Goal: Task Accomplishment & Management: Manage account settings

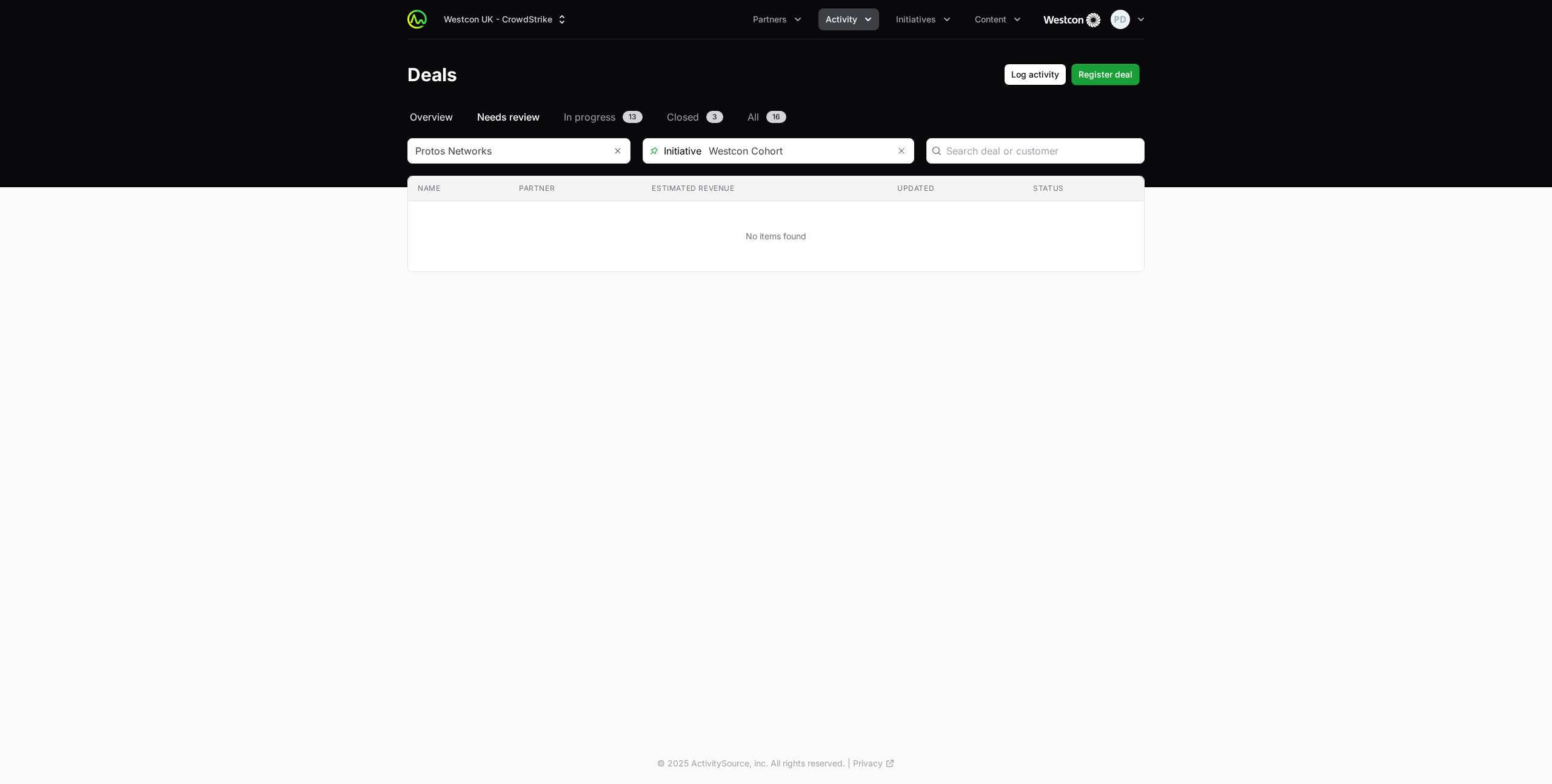
click at [423, 119] on span "Overview" at bounding box center [431, 117] width 43 height 14
type input "Protos Networks"
click at [843, 18] on span "Activity" at bounding box center [841, 19] width 31 height 12
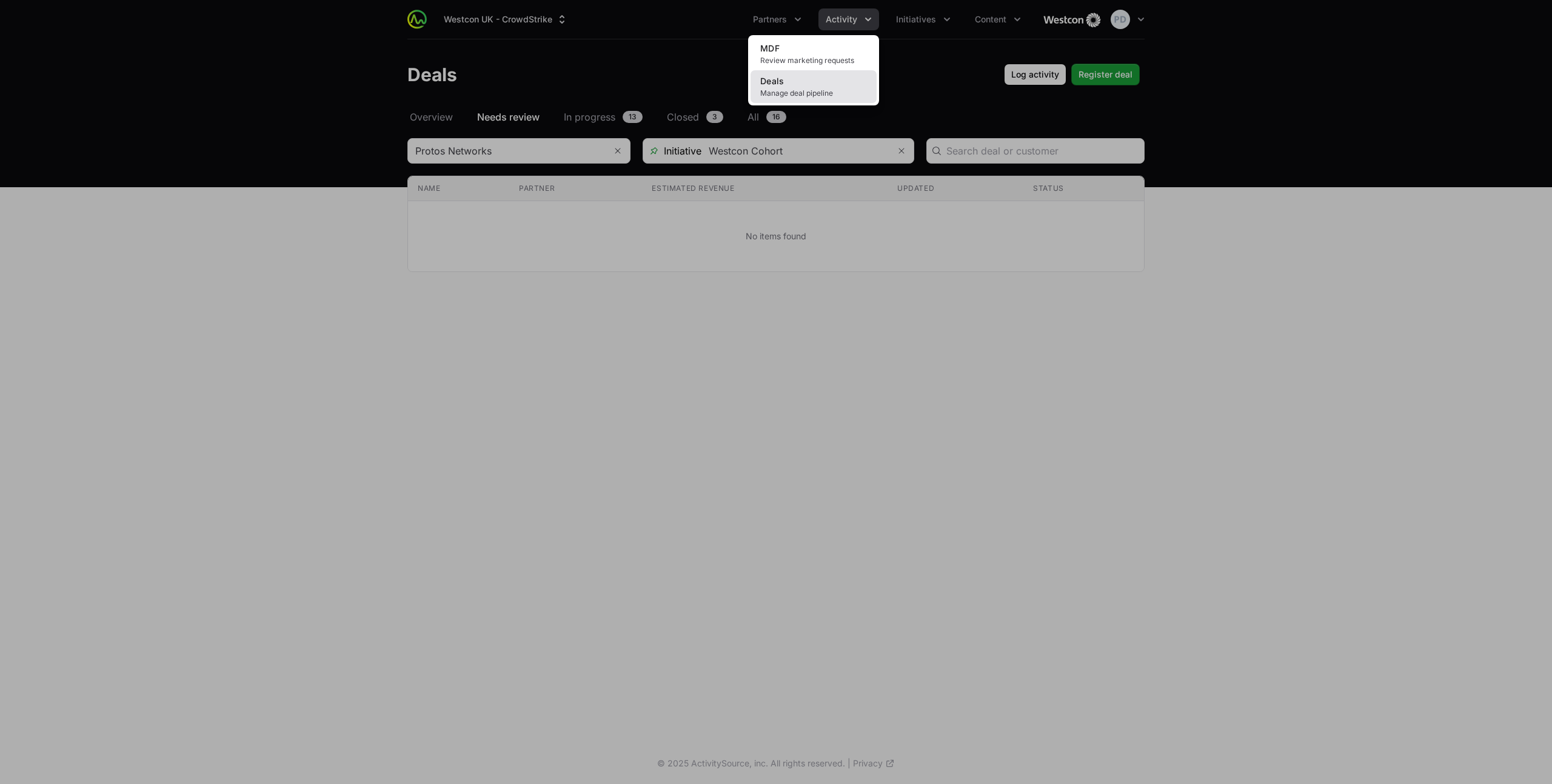
click at [798, 89] on span "Manage deal pipeline" at bounding box center [813, 94] width 106 height 10
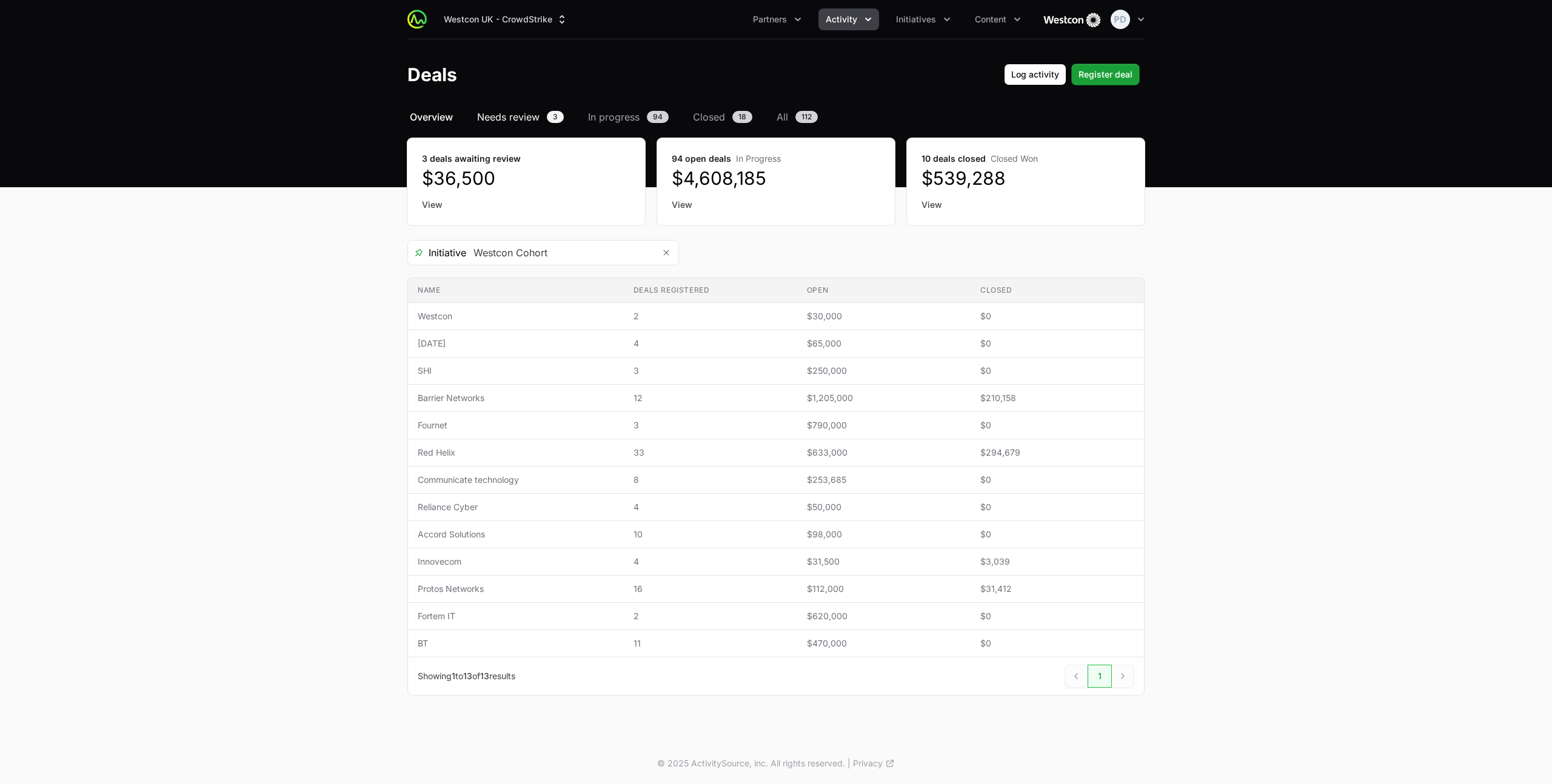
click at [521, 118] on span "Needs review" at bounding box center [508, 117] width 62 height 14
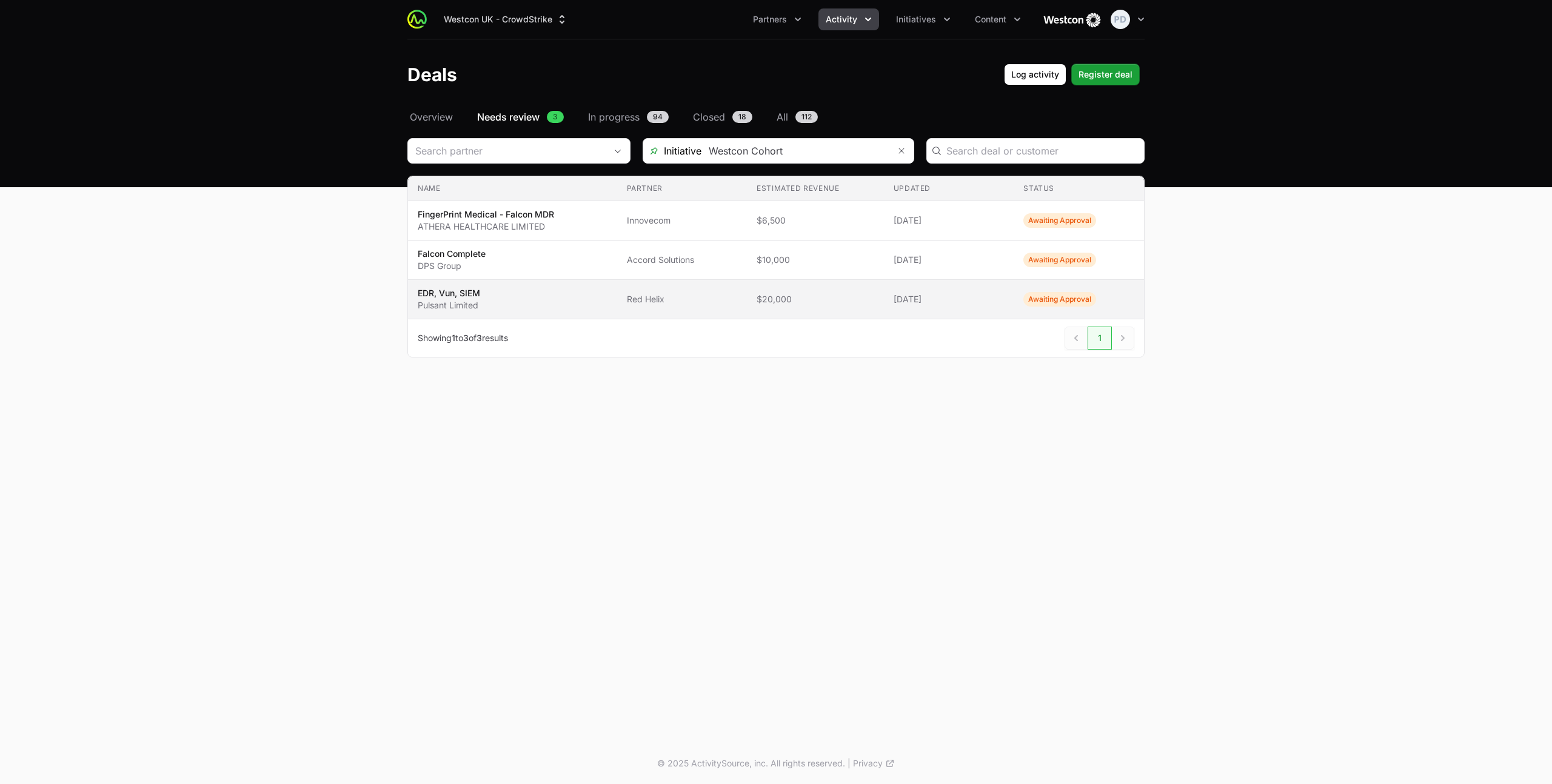
click at [519, 301] on span "EDR, Vun, SIEM Pulsant Limited" at bounding box center [513, 299] width 190 height 24
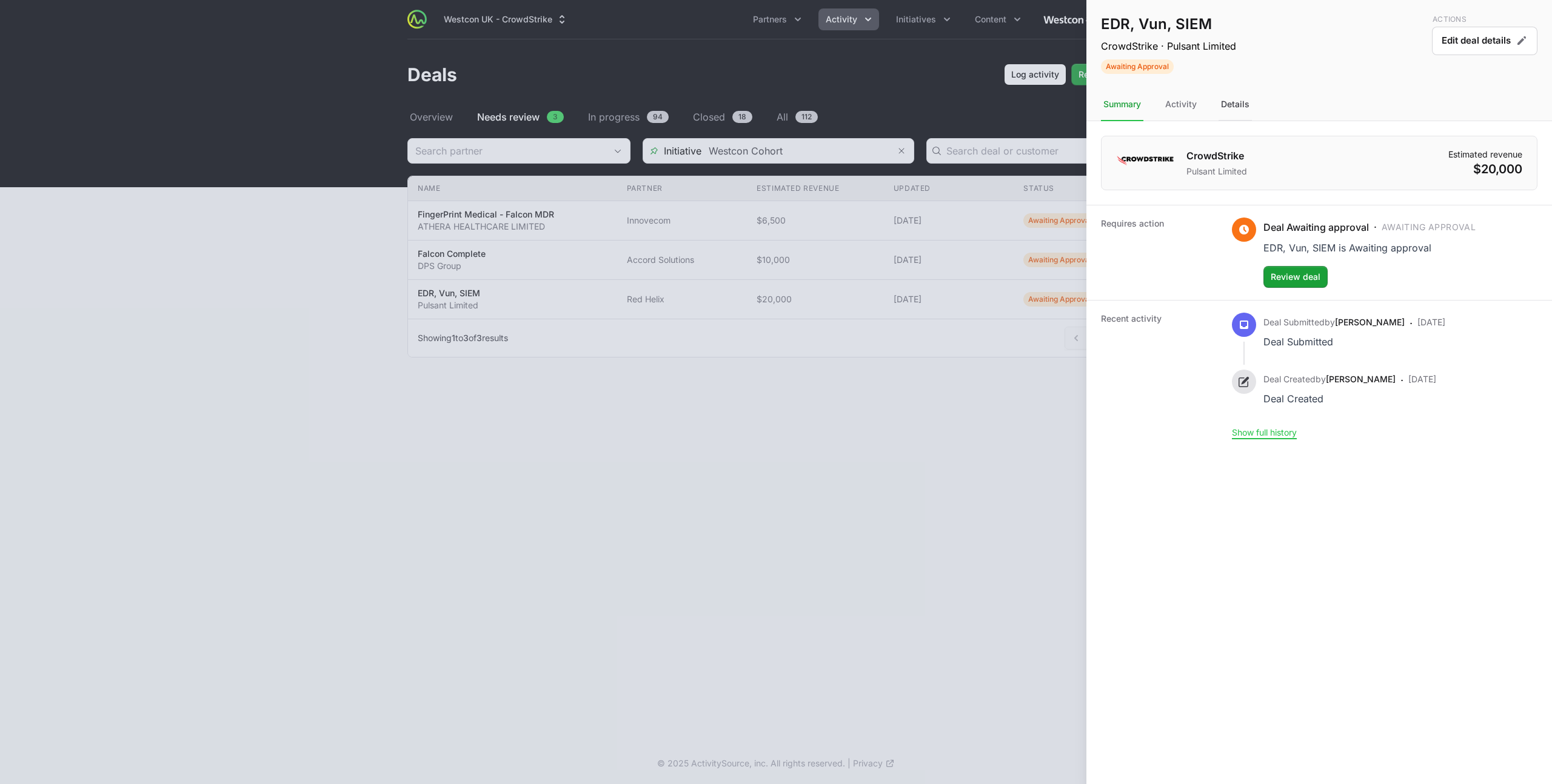
click at [1242, 104] on div "Details" at bounding box center [1235, 105] width 34 height 33
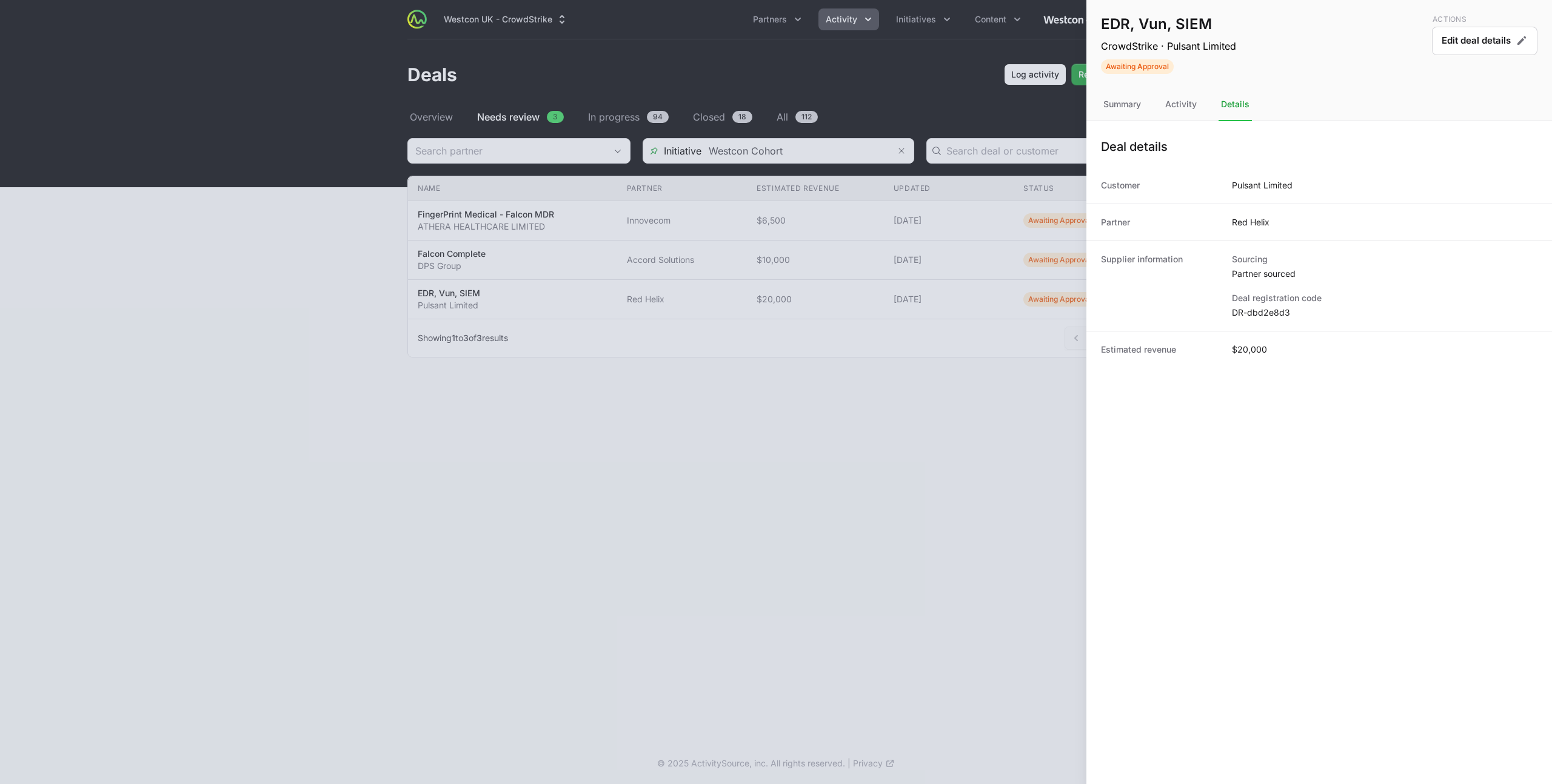
click at [1269, 311] on dd "DR-dbd2e8d3" at bounding box center [1385, 312] width 306 height 12
copy dl "DR-dbd2e8d3"
click at [1100, 111] on nav "Summary Activity Details" at bounding box center [1319, 105] width 466 height 33
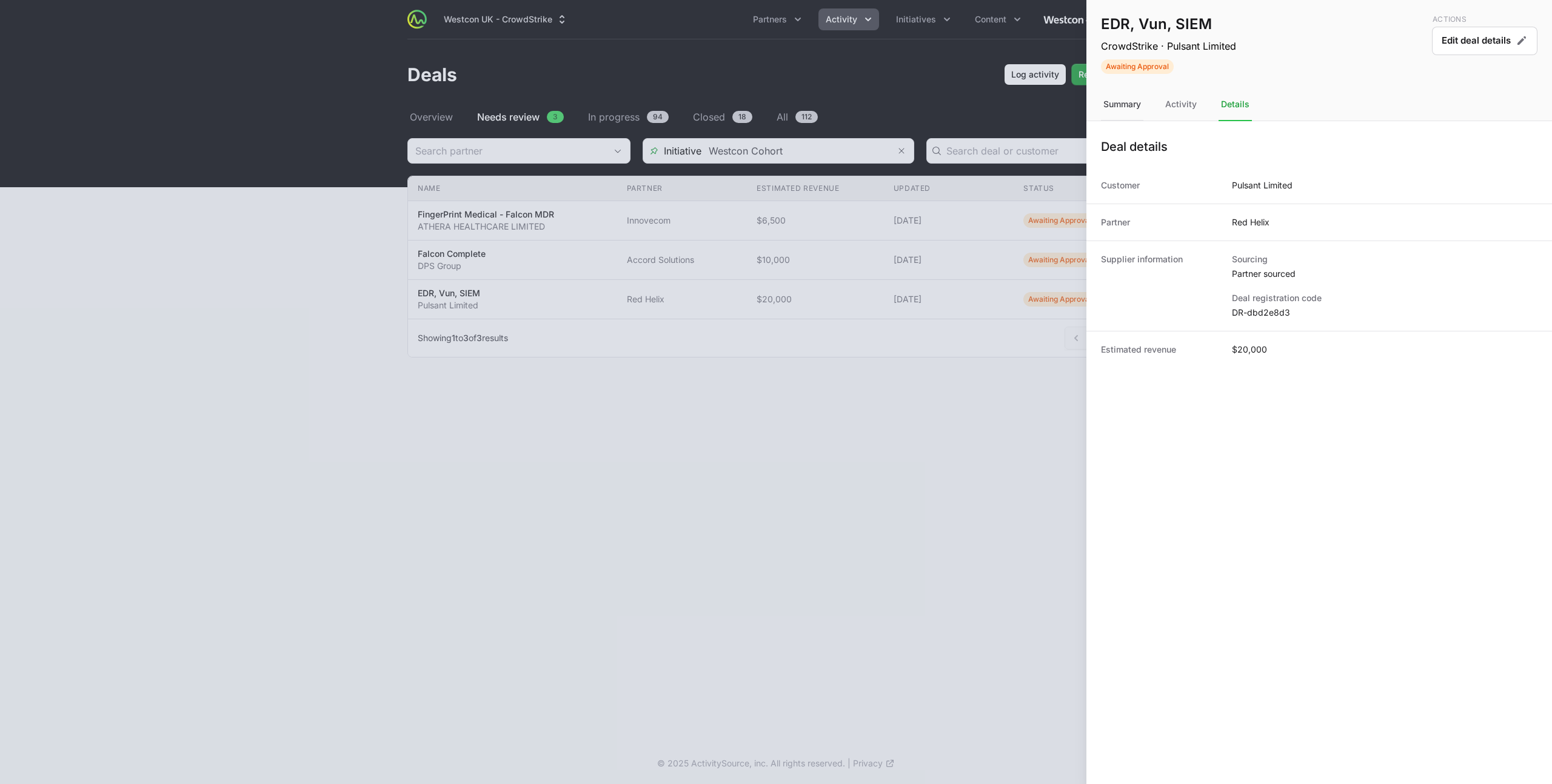
click at [1111, 106] on div "Summary" at bounding box center [1121, 105] width 42 height 33
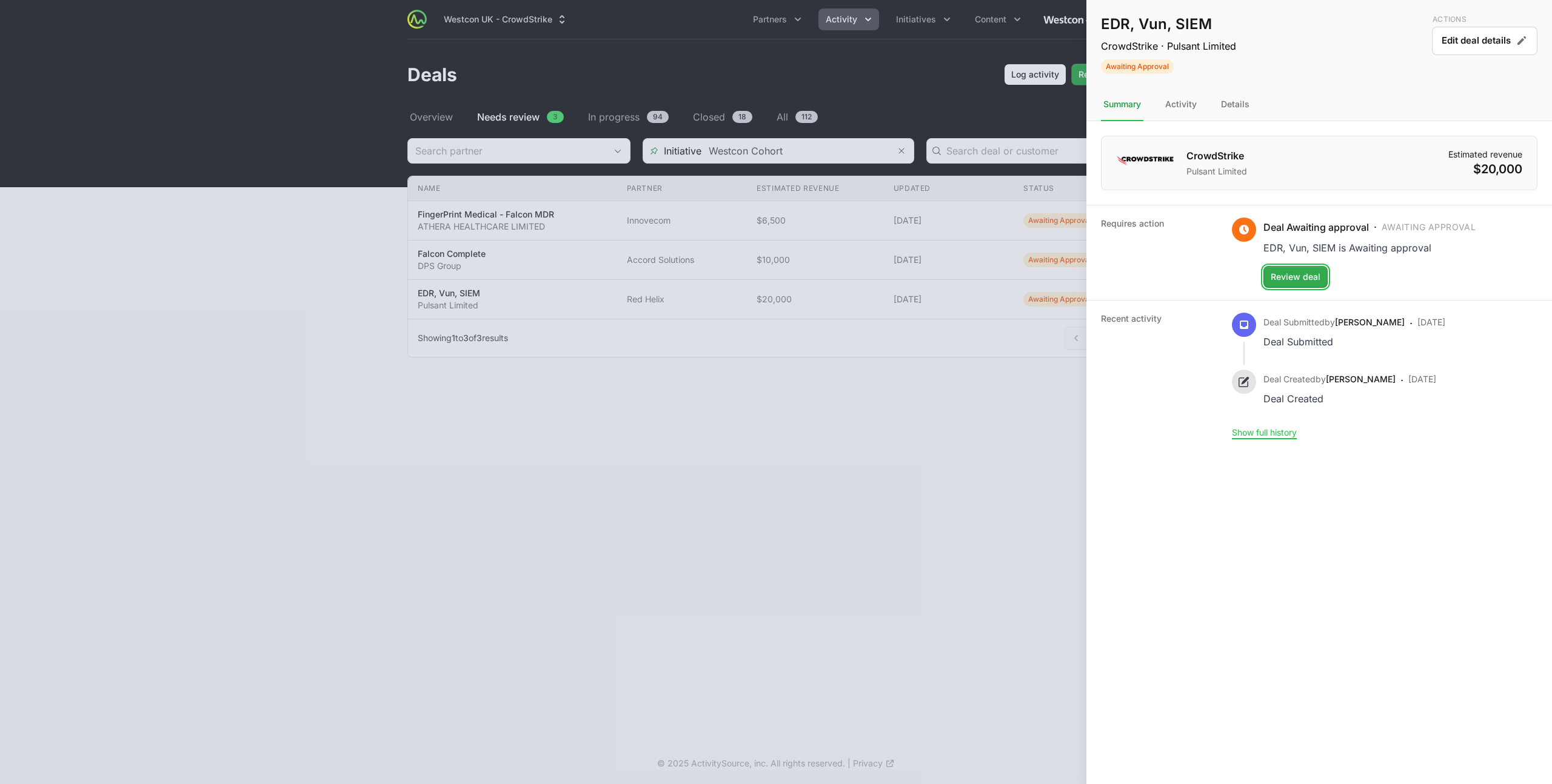
click at [1293, 278] on span "Review deal" at bounding box center [1296, 277] width 50 height 14
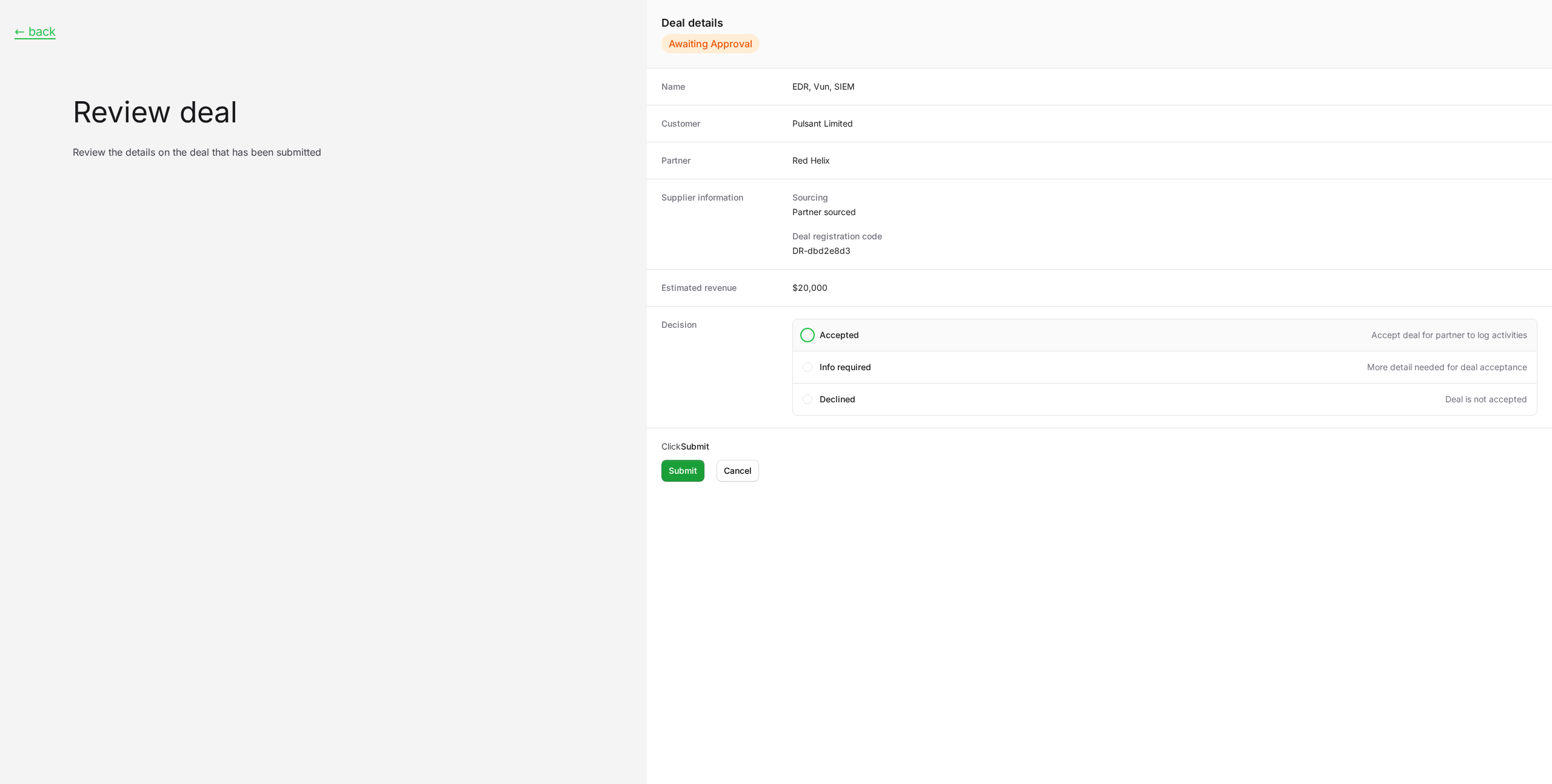
click at [836, 335] on span "Accepted" at bounding box center [839, 335] width 39 height 12
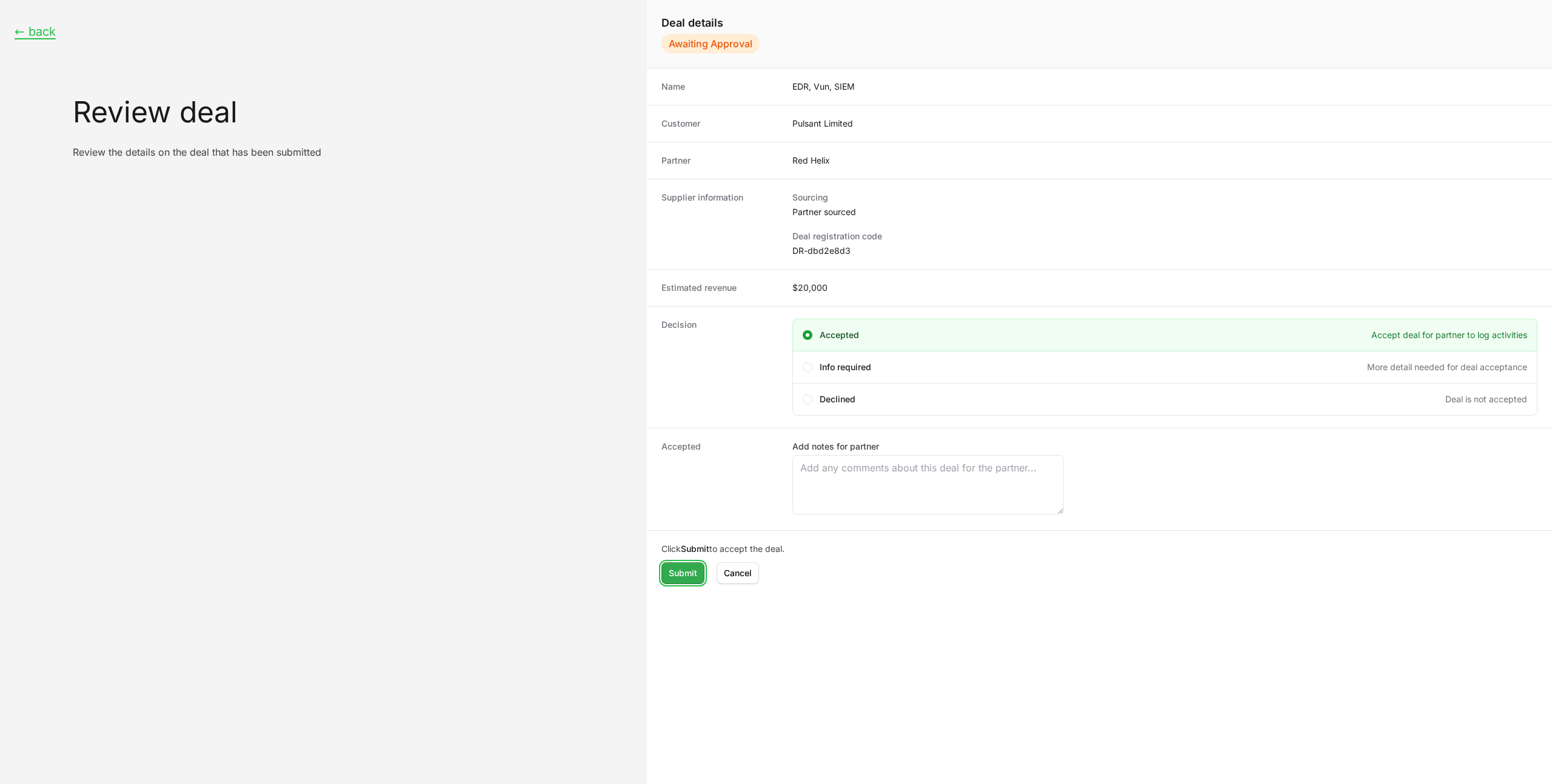
click at [691, 568] on span "Submit" at bounding box center [683, 573] width 29 height 14
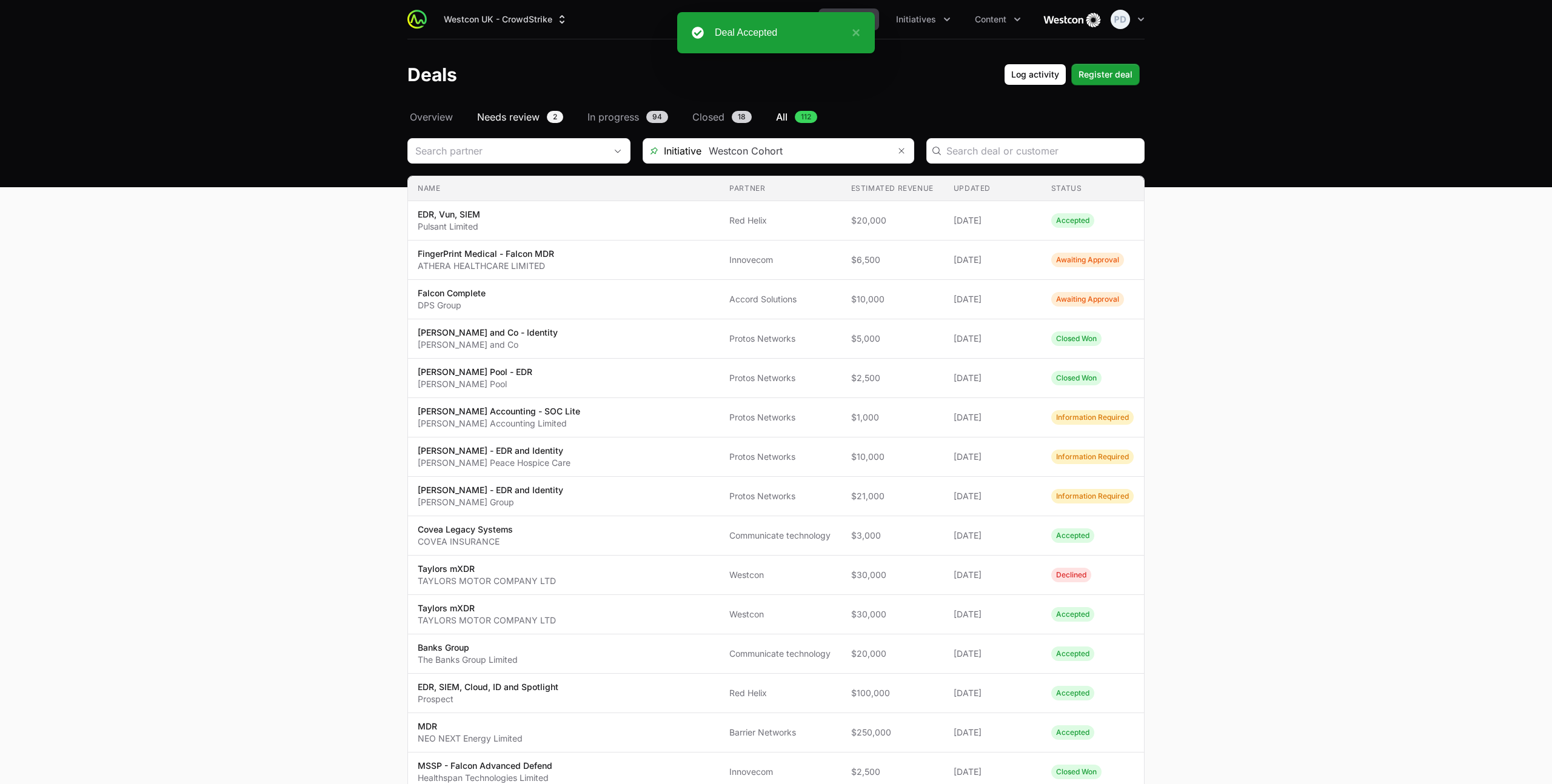
click at [525, 121] on span "Needs review" at bounding box center [508, 117] width 62 height 14
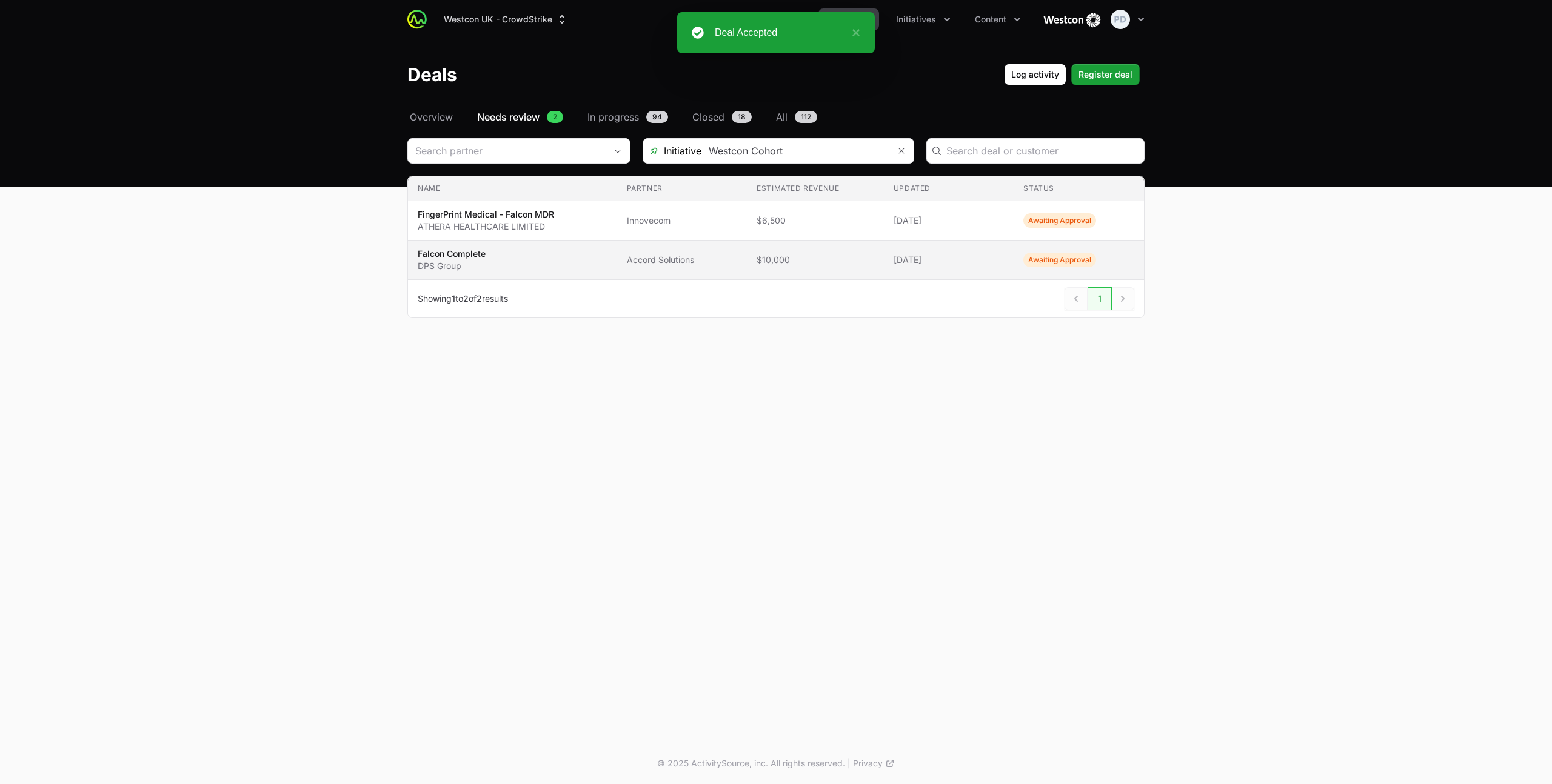
click at [504, 255] on span "Falcon Complete DPS Group" at bounding box center [513, 260] width 190 height 24
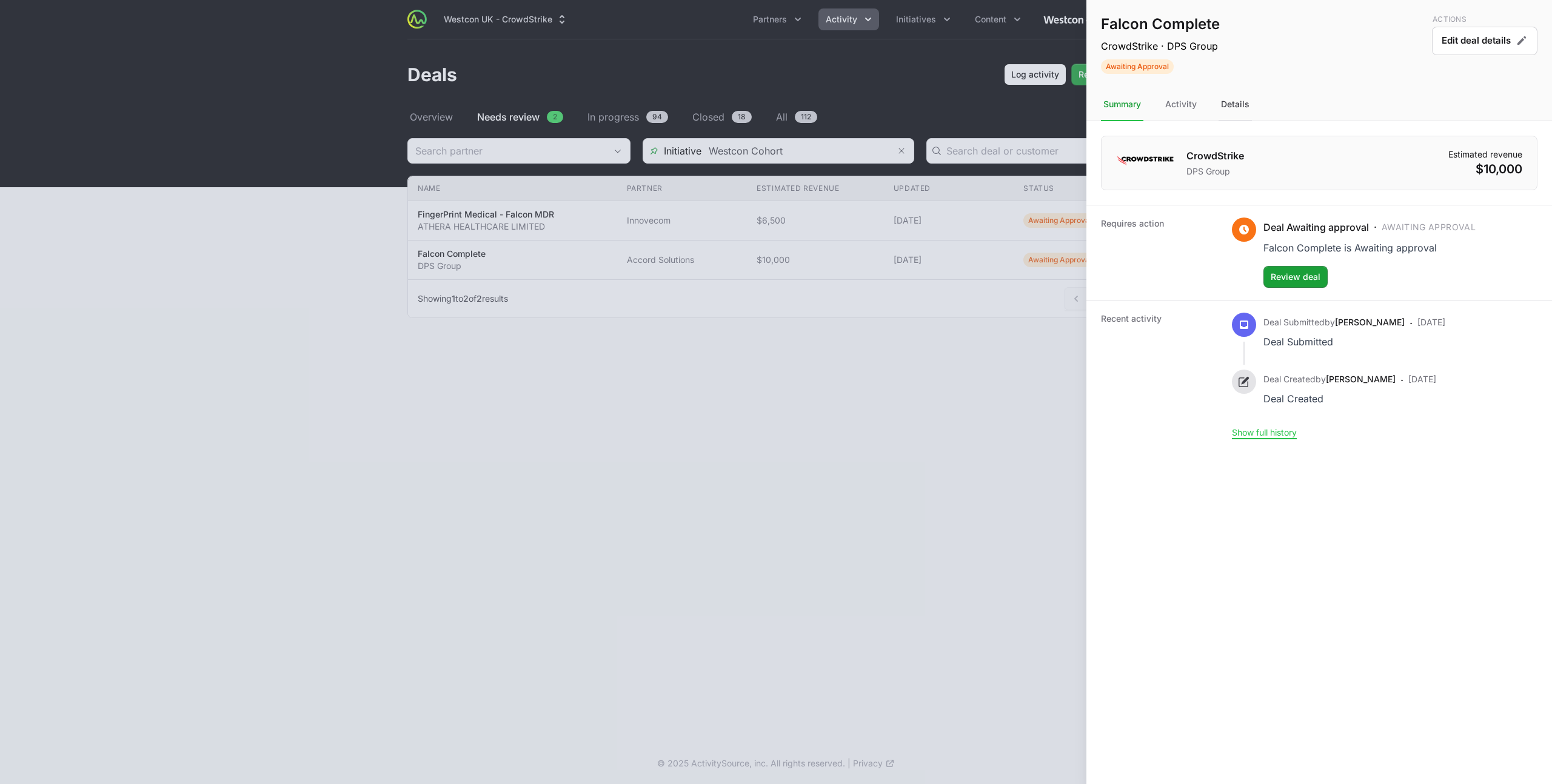
click at [1239, 110] on div "Details" at bounding box center [1235, 105] width 34 height 33
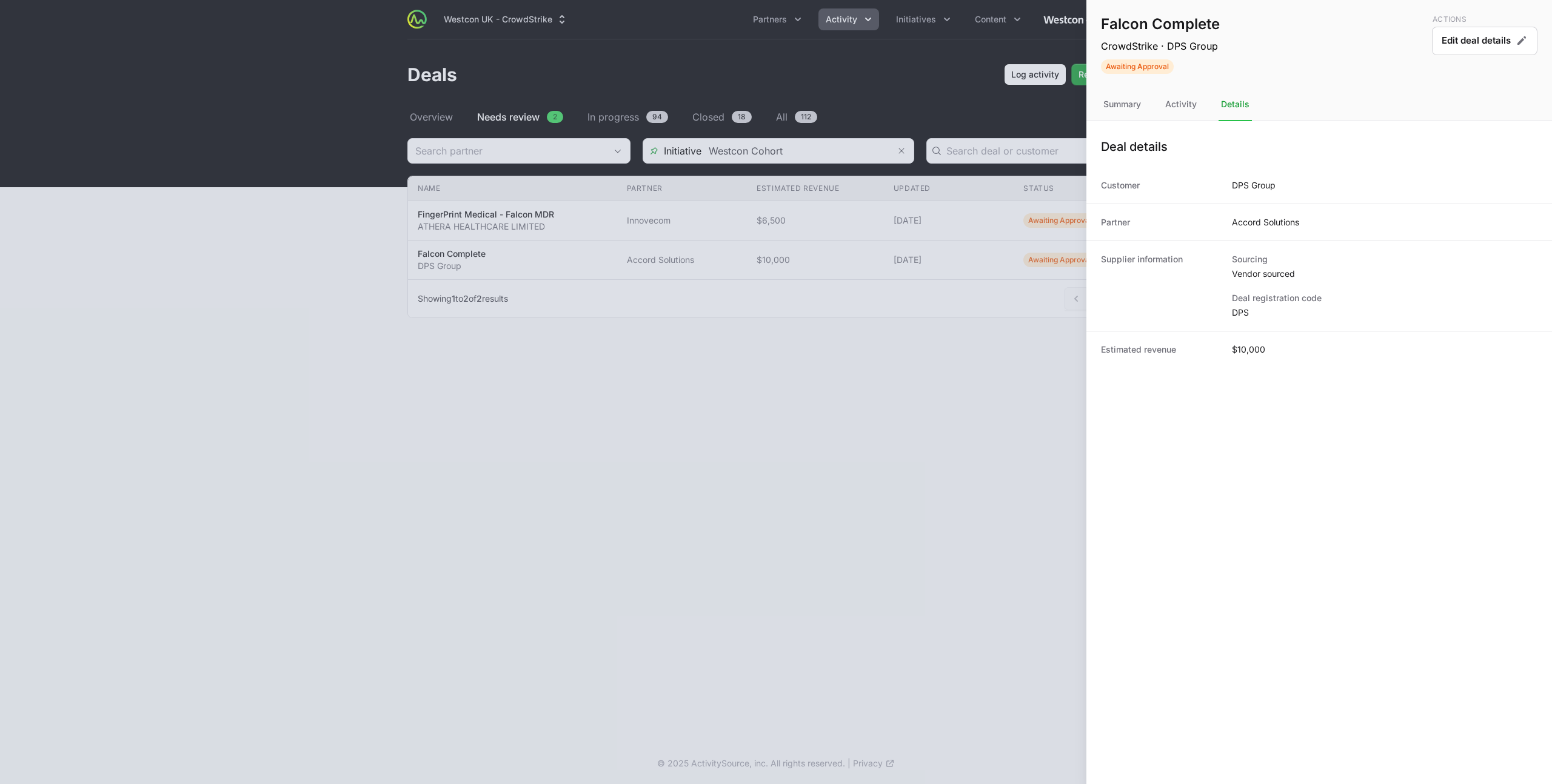
click at [609, 282] on div at bounding box center [776, 392] width 1552 height 784
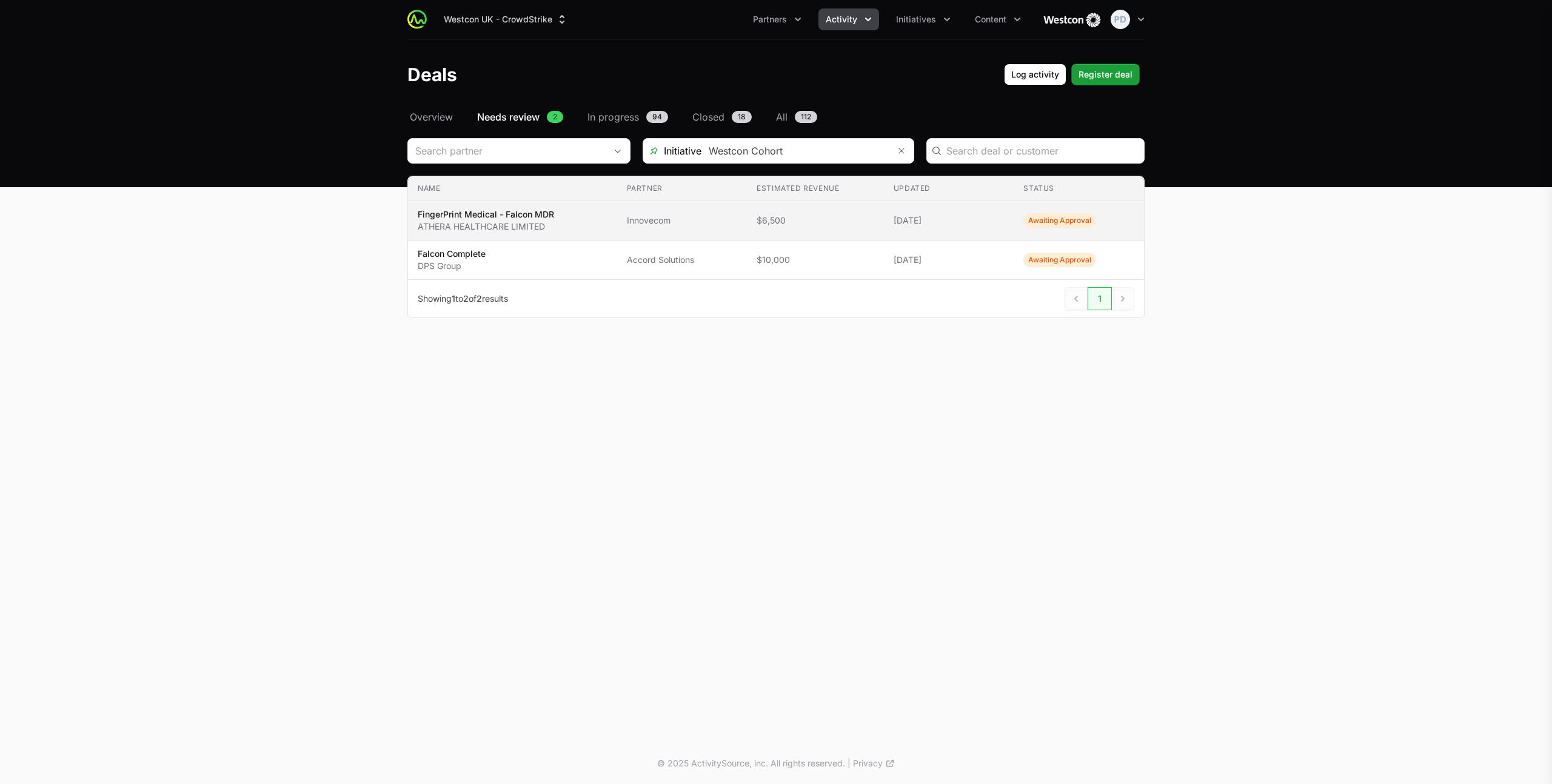
click at [581, 215] on span "FingerPrint Medical - Falcon MDR ATHERA HEALTHCARE LIMITED" at bounding box center [513, 221] width 190 height 24
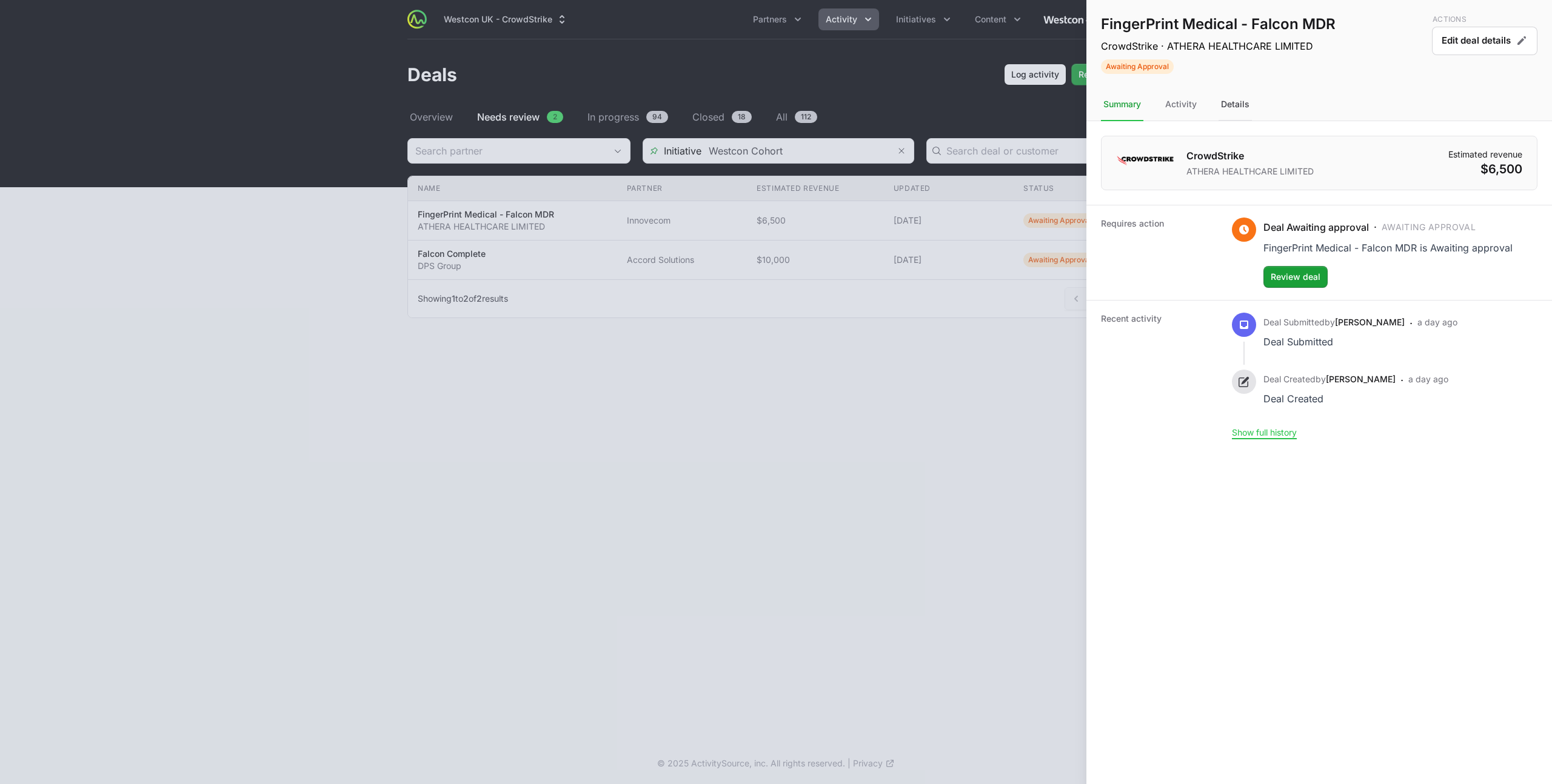
click at [1241, 106] on div "Details" at bounding box center [1235, 105] width 34 height 33
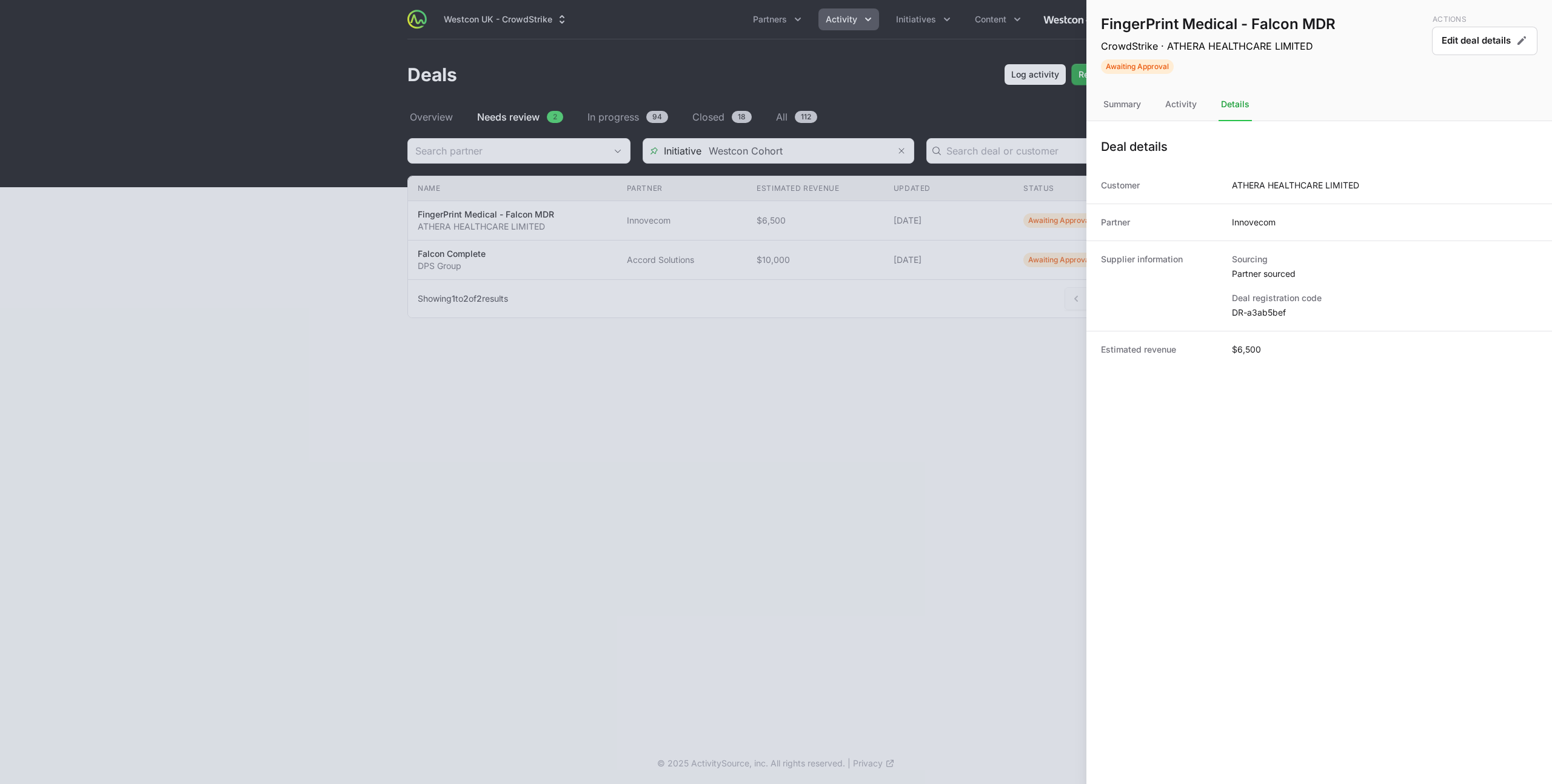
click at [1263, 316] on dd "DR-a3ab5bef" at bounding box center [1385, 312] width 306 height 12
copy dl "DR-a3ab5bef"
click at [1121, 102] on div "Summary" at bounding box center [1121, 105] width 42 height 33
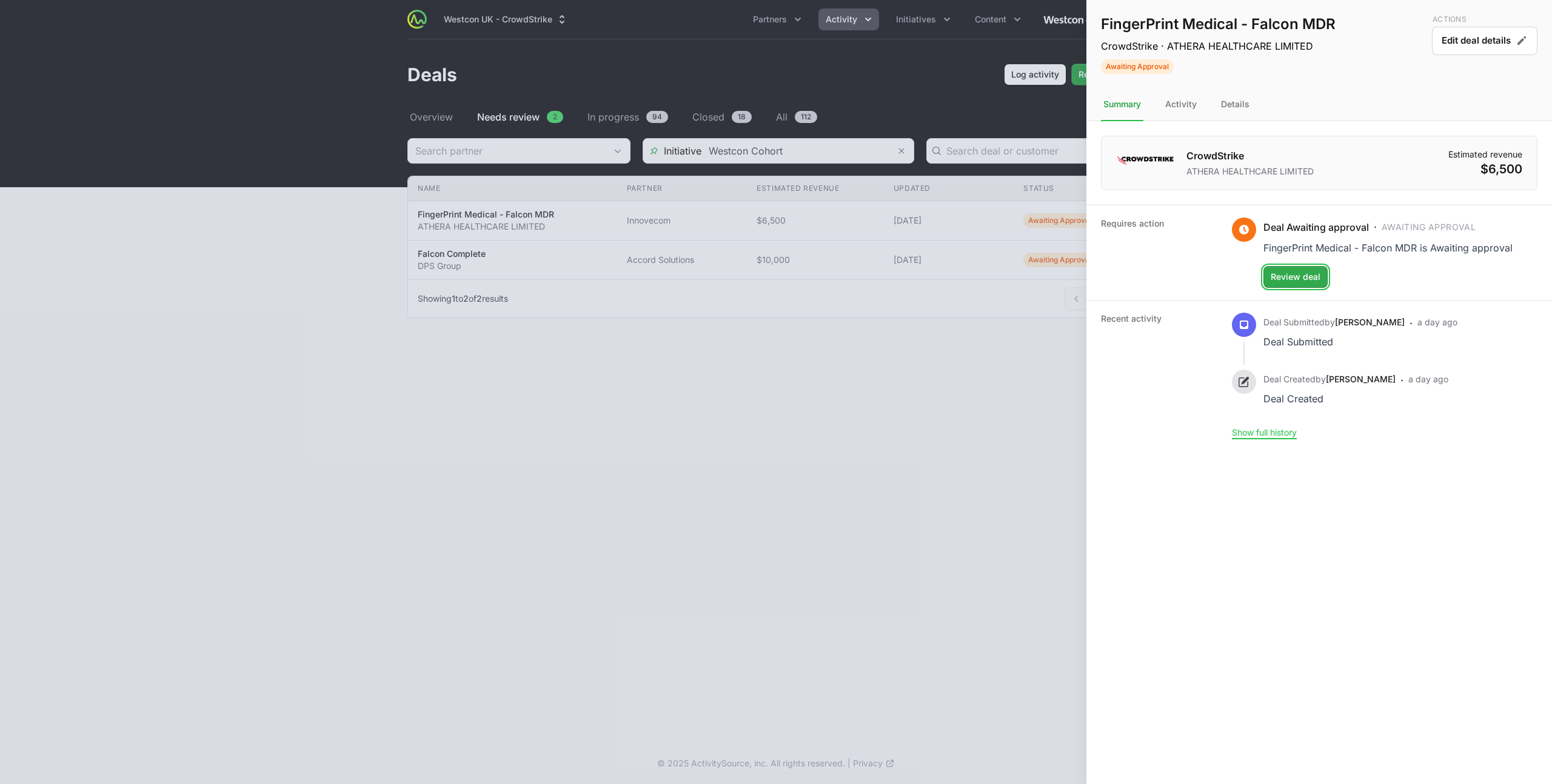
click at [1290, 278] on span "Review deal" at bounding box center [1296, 277] width 50 height 14
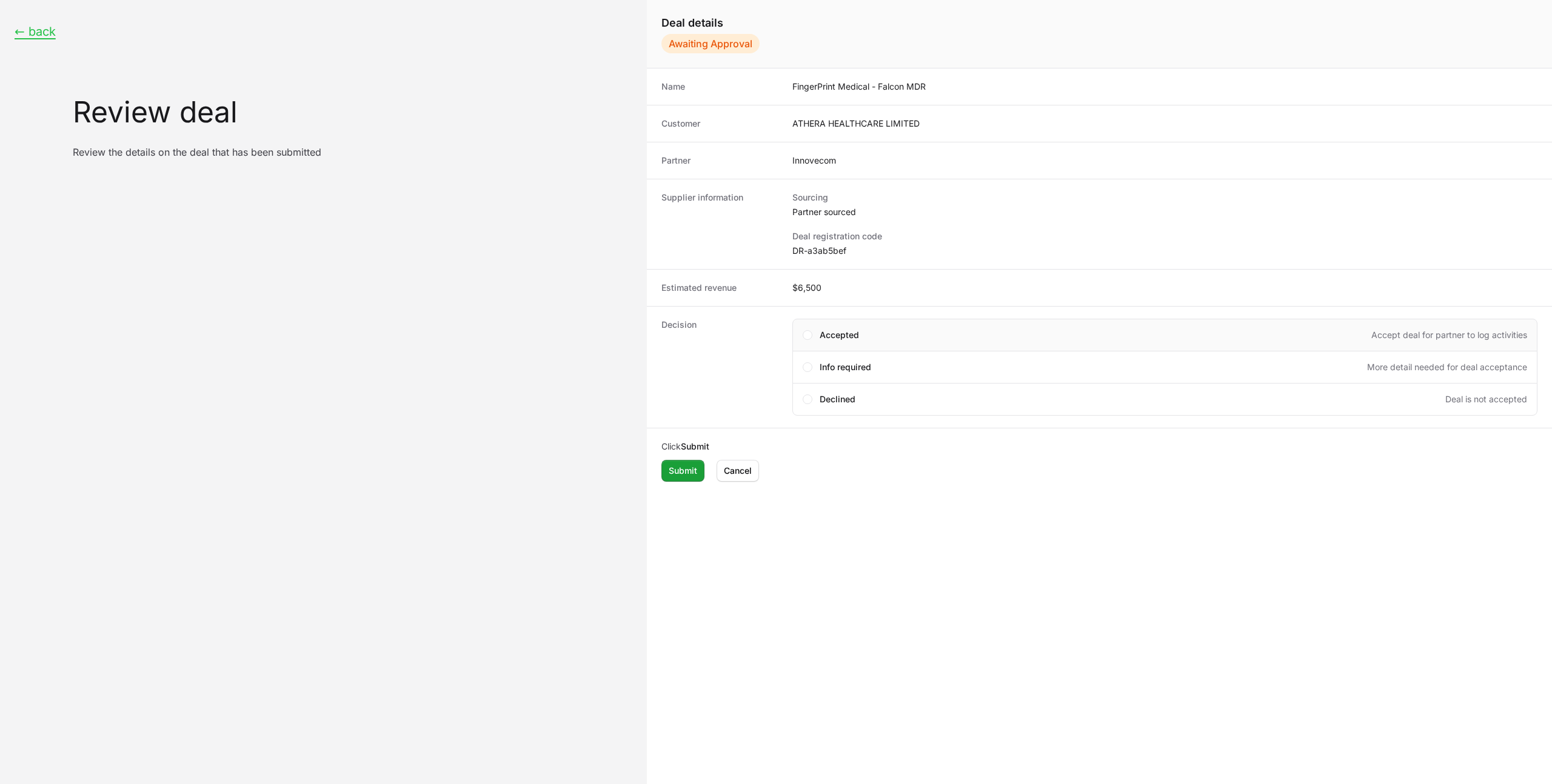
click at [868, 329] on div "Accepted Accept deal for partner to log activities" at bounding box center [1173, 335] width 708 height 12
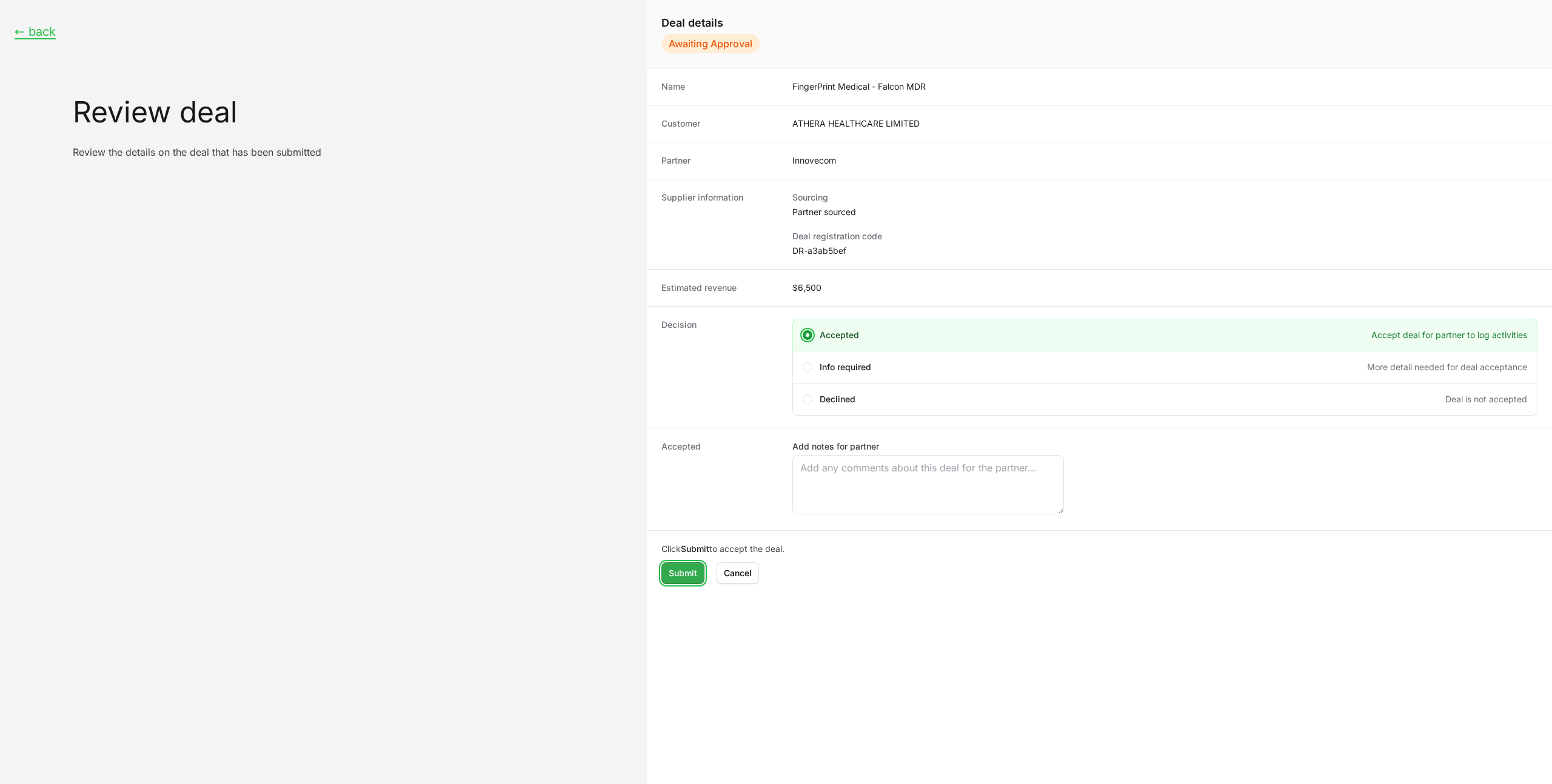
click at [684, 573] on span "Submit" at bounding box center [683, 573] width 29 height 14
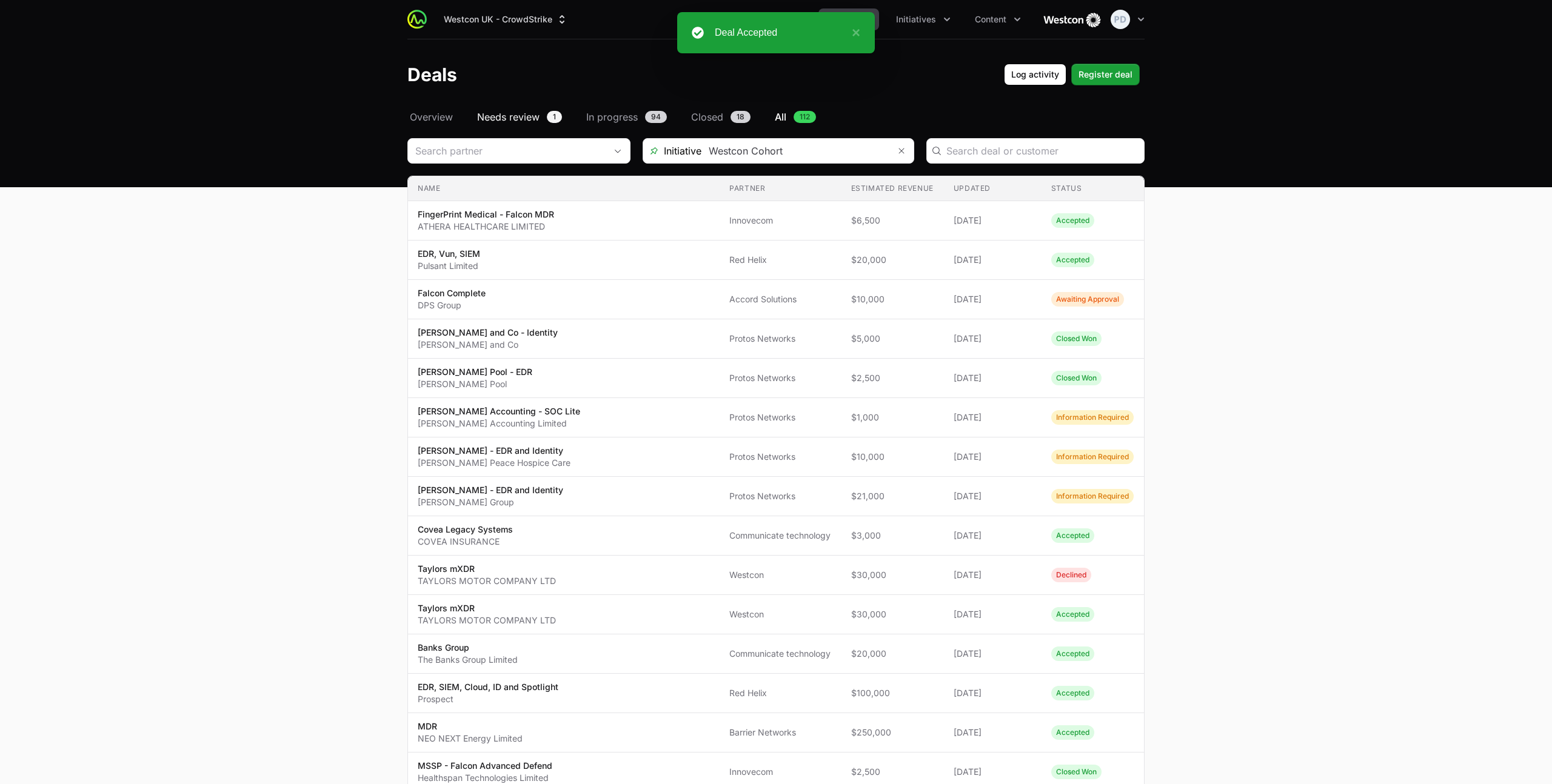
click at [511, 117] on span "Needs review" at bounding box center [508, 117] width 62 height 14
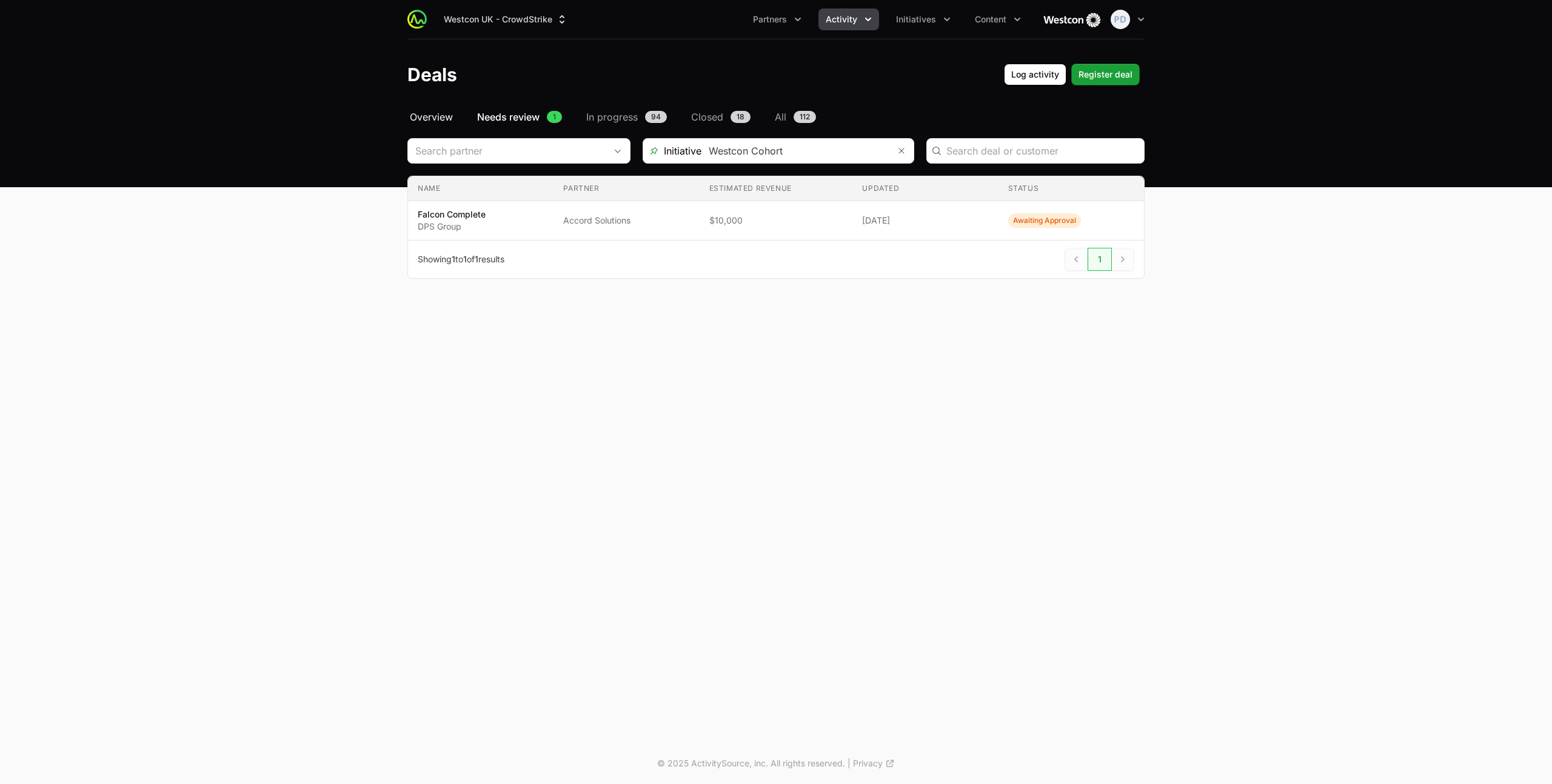
click at [430, 114] on span "Overview" at bounding box center [431, 117] width 43 height 14
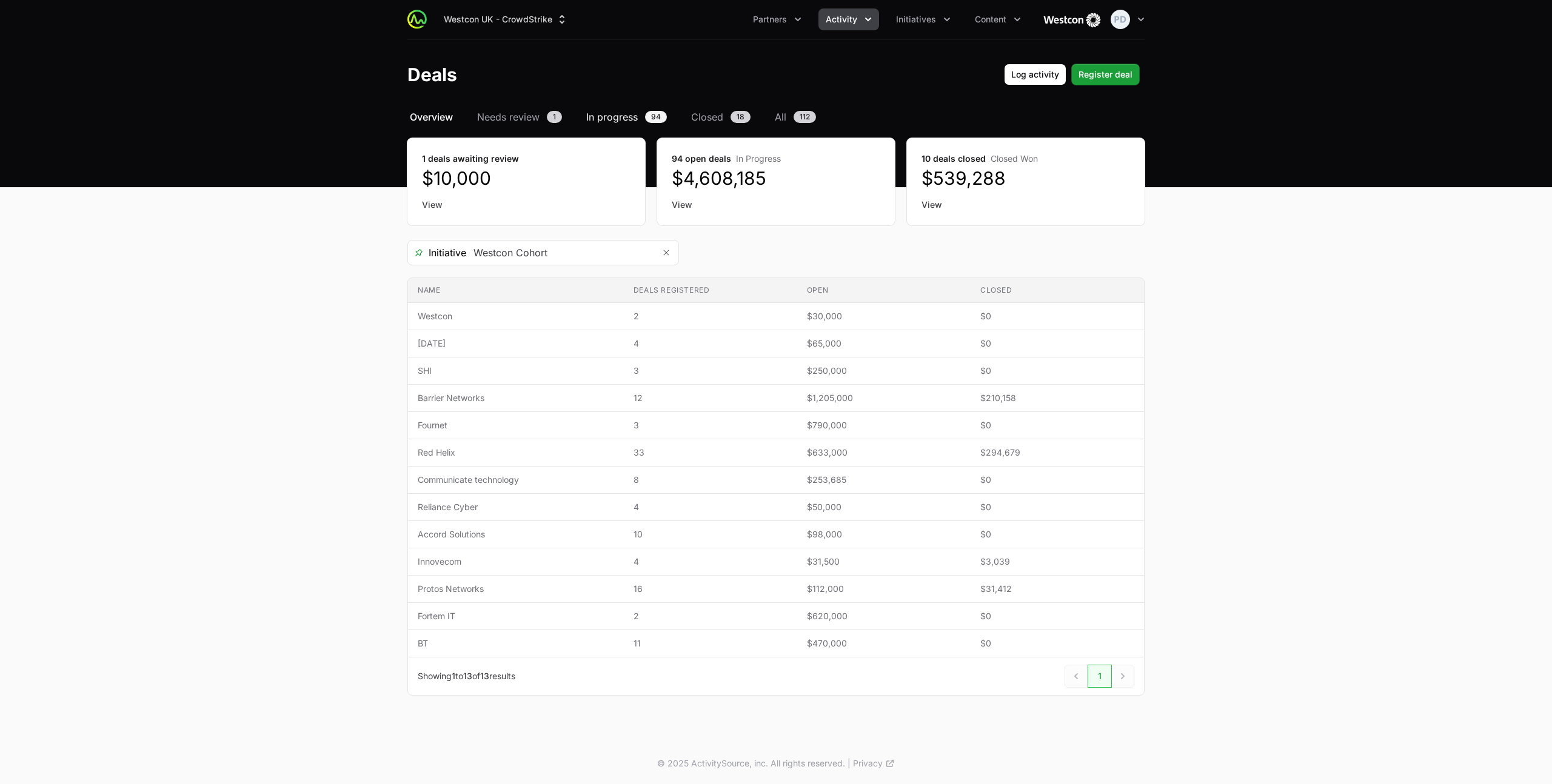
click at [610, 118] on span "In progress" at bounding box center [612, 117] width 51 height 14
click at [728, 119] on link "Closed 18" at bounding box center [721, 117] width 64 height 14
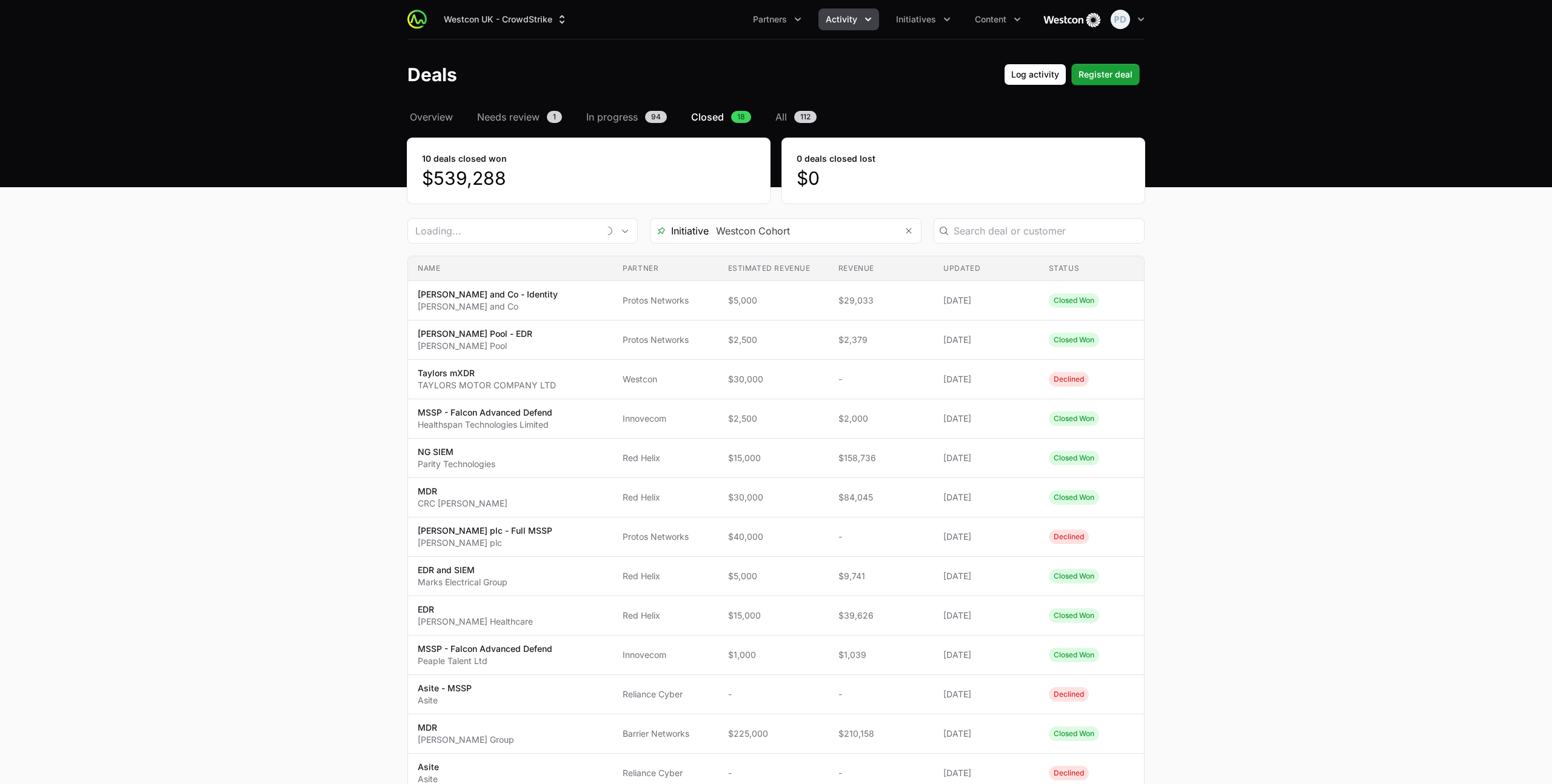
click at [476, 162] on dt "10 deals closed won" at bounding box center [589, 159] width 334 height 12
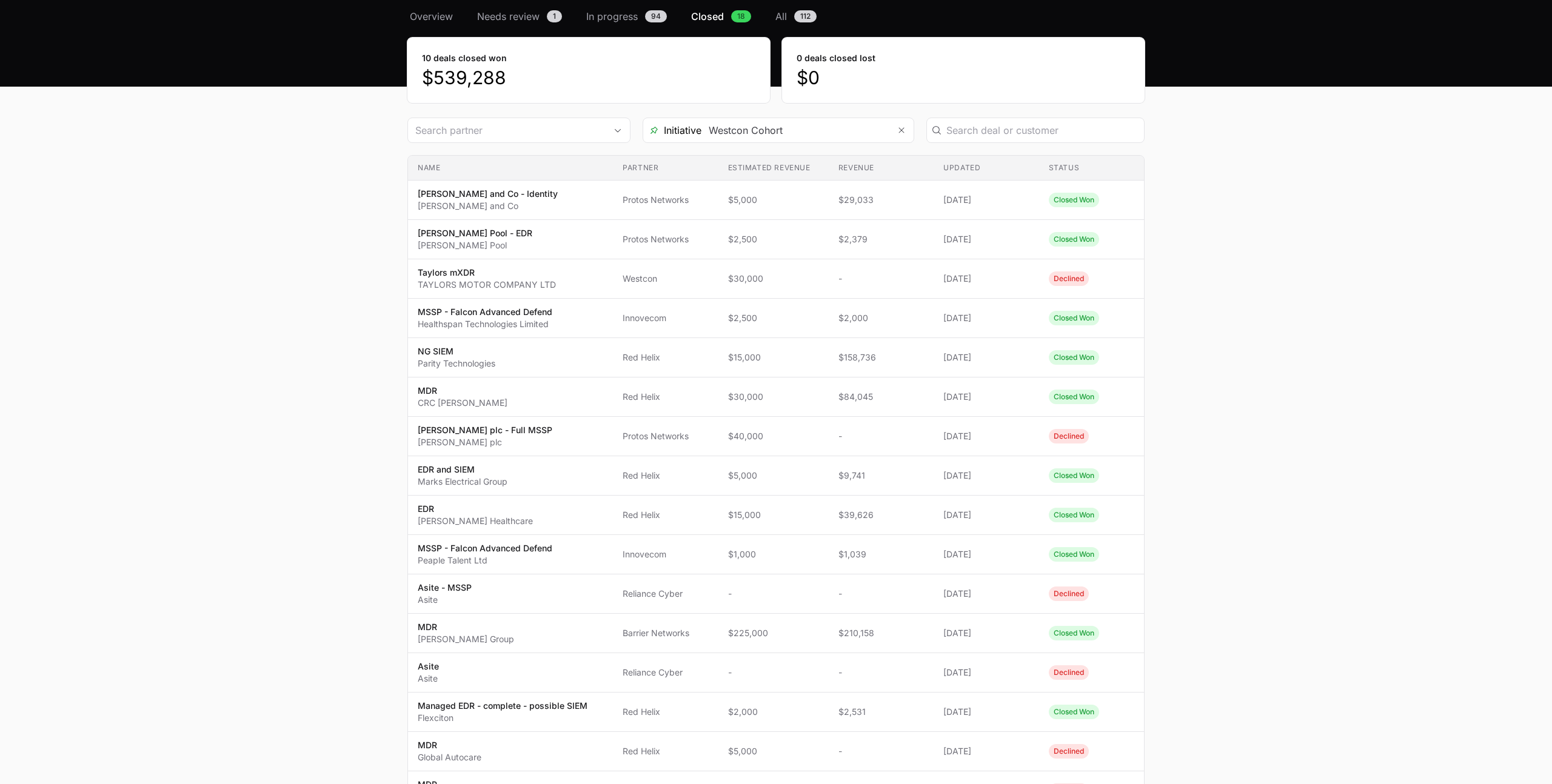
scroll to position [48, 0]
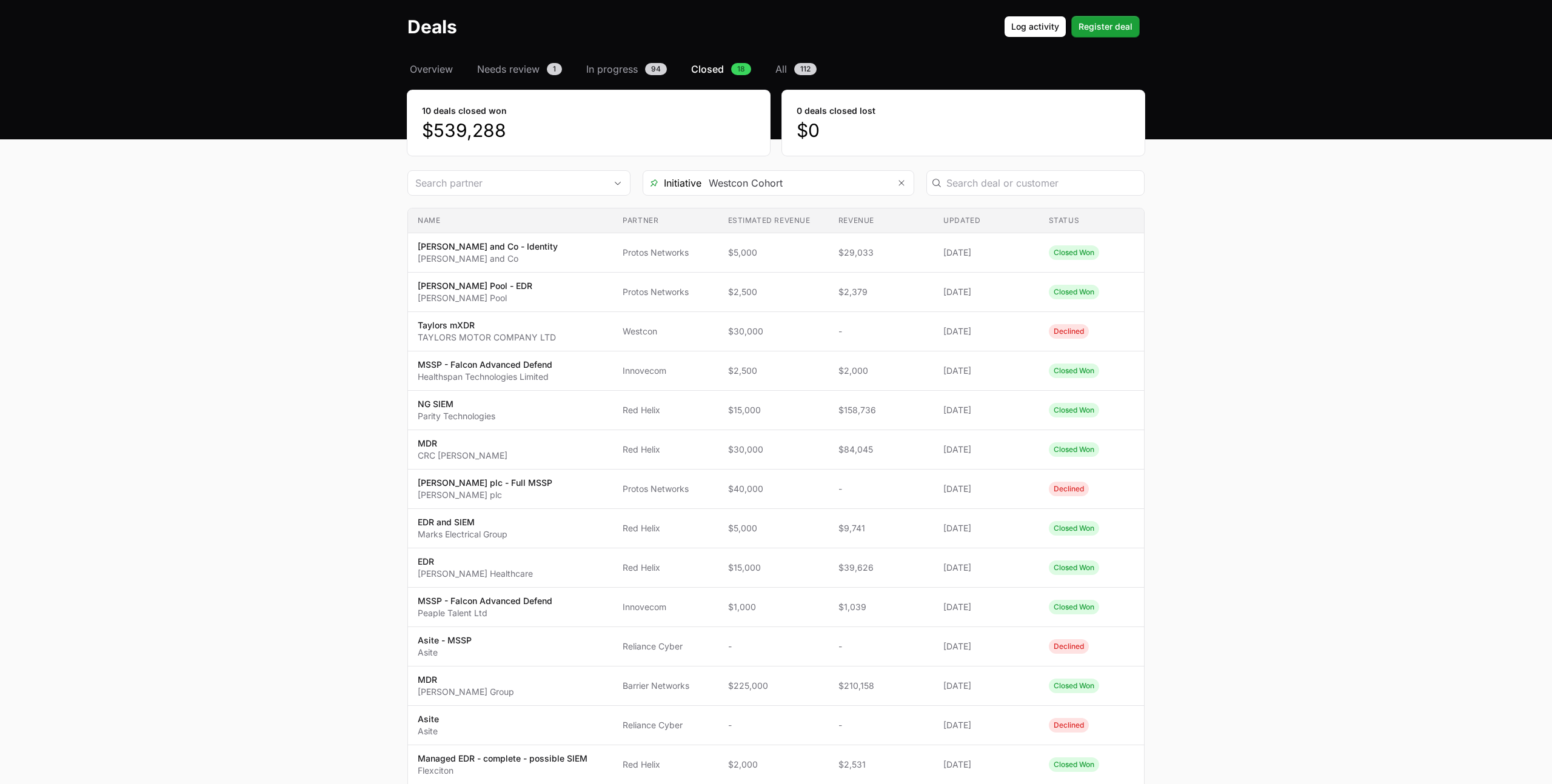
click at [471, 95] on div "10 deals closed won $539,288" at bounding box center [589, 123] width 363 height 66
click at [451, 67] on span "Overview" at bounding box center [431, 69] width 43 height 14
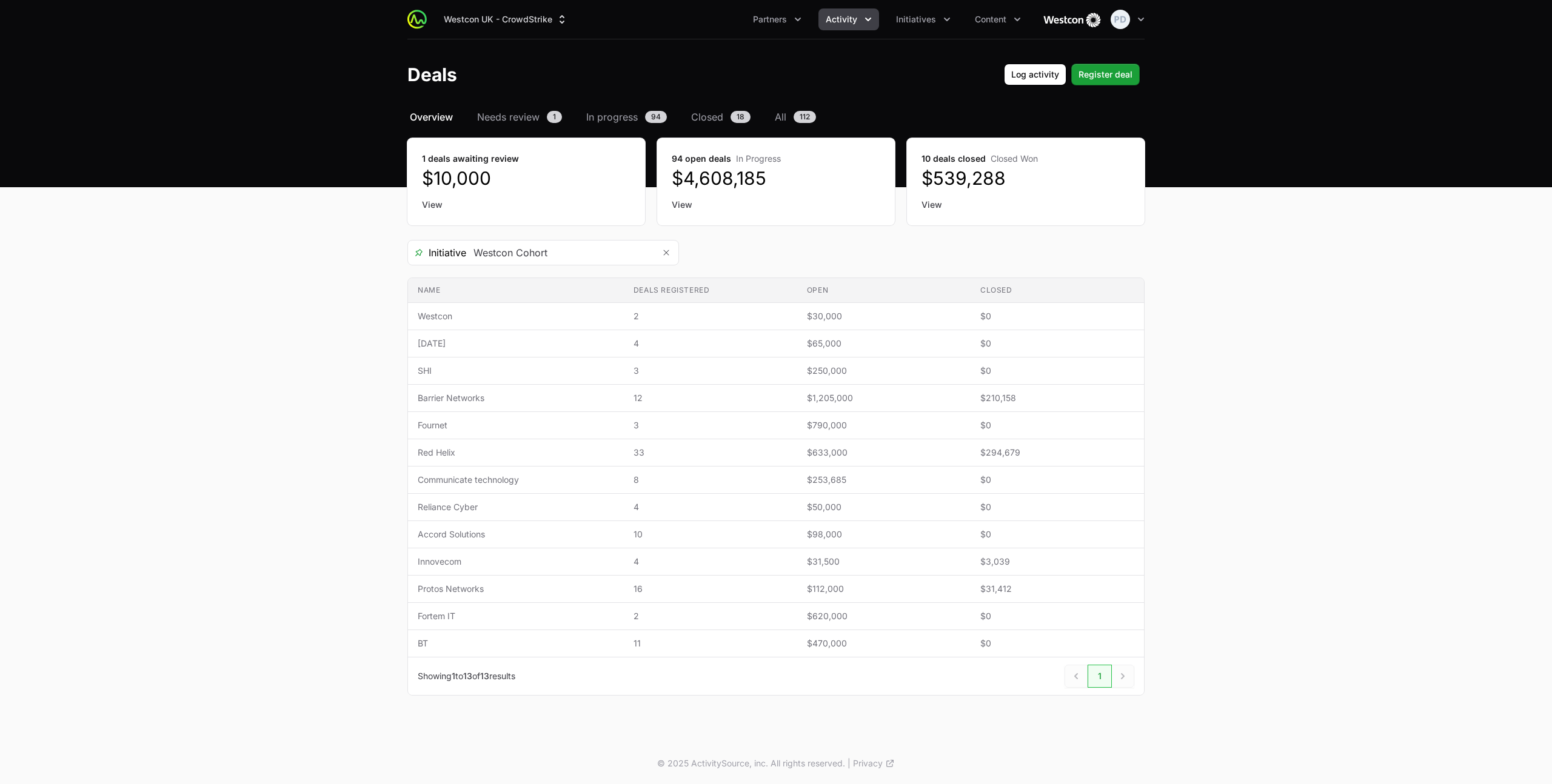
click at [941, 201] on link "View" at bounding box center [1026, 204] width 209 height 12
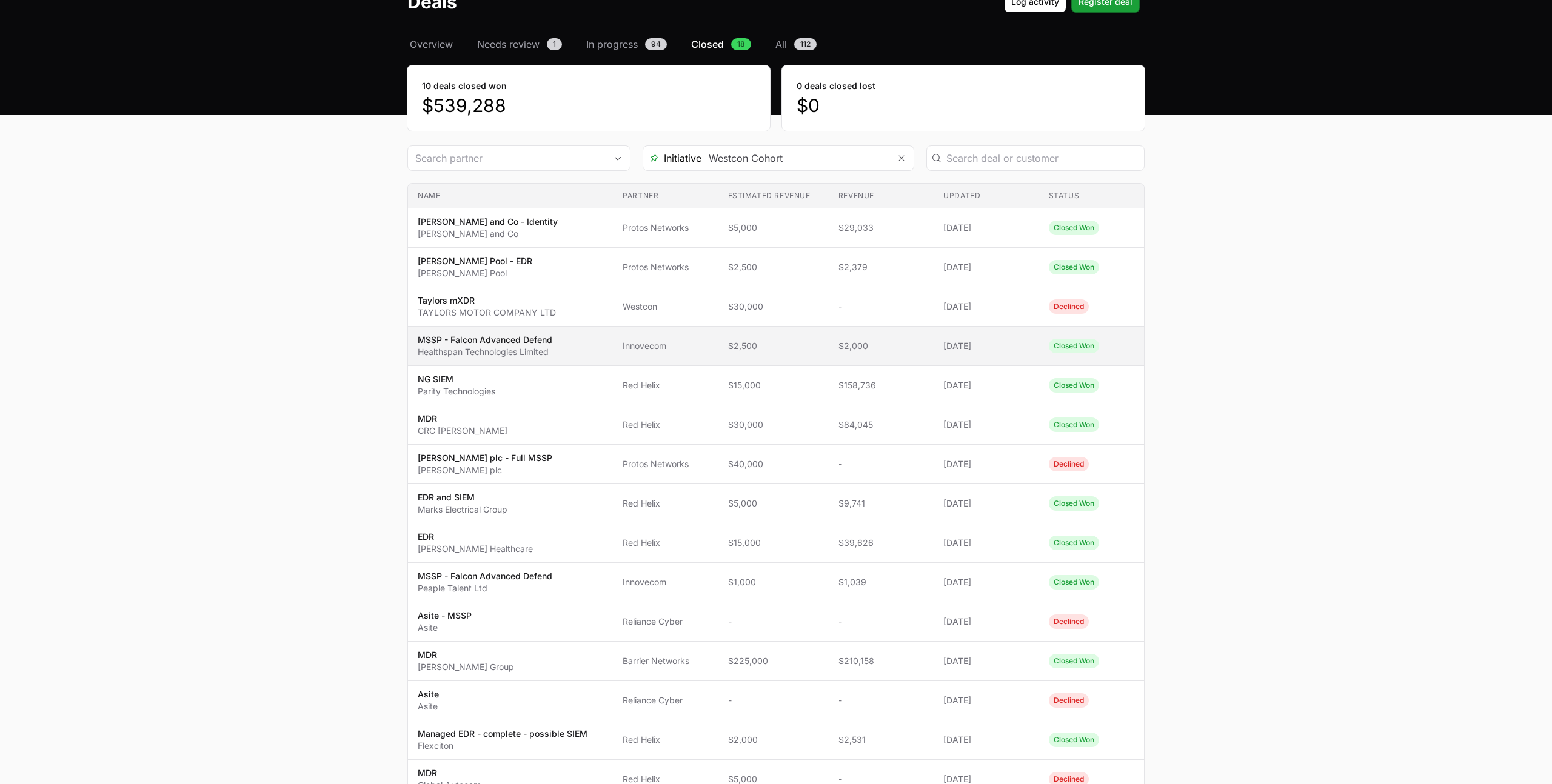
scroll to position [75, 0]
